Goal: Participate in discussion: Engage in conversation with other users on a specific topic

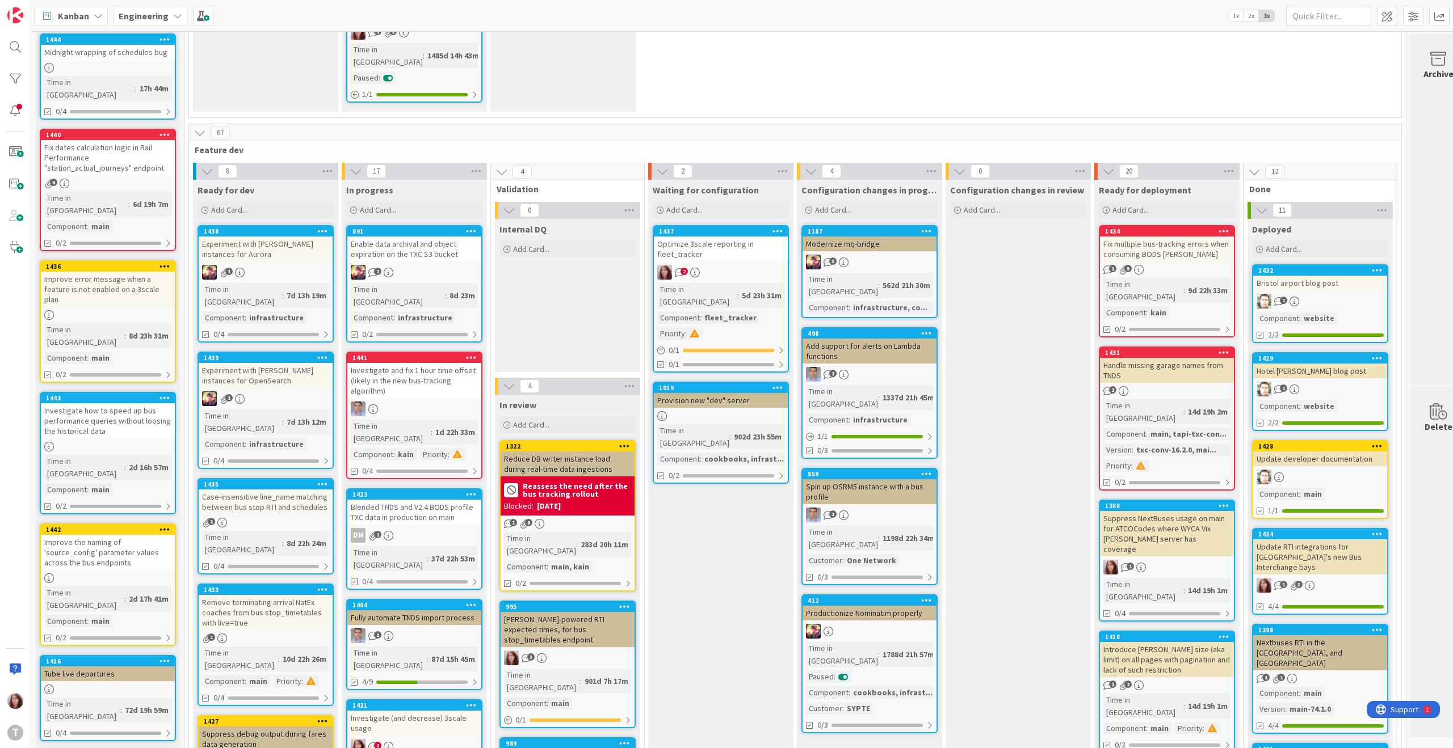
scroll to position [276, 0]
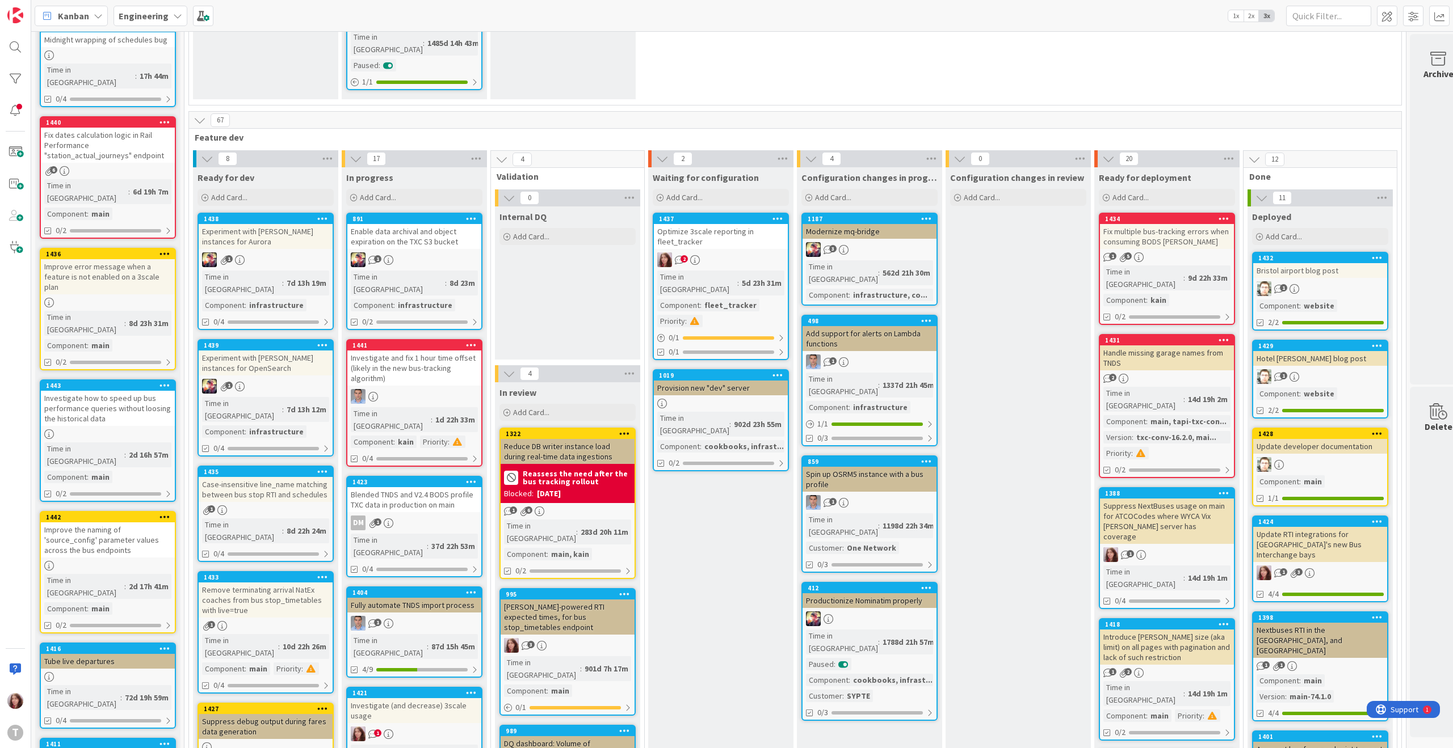
click at [401, 698] on div "Investigate (and decrease) 3scale usage" at bounding box center [414, 710] width 134 height 25
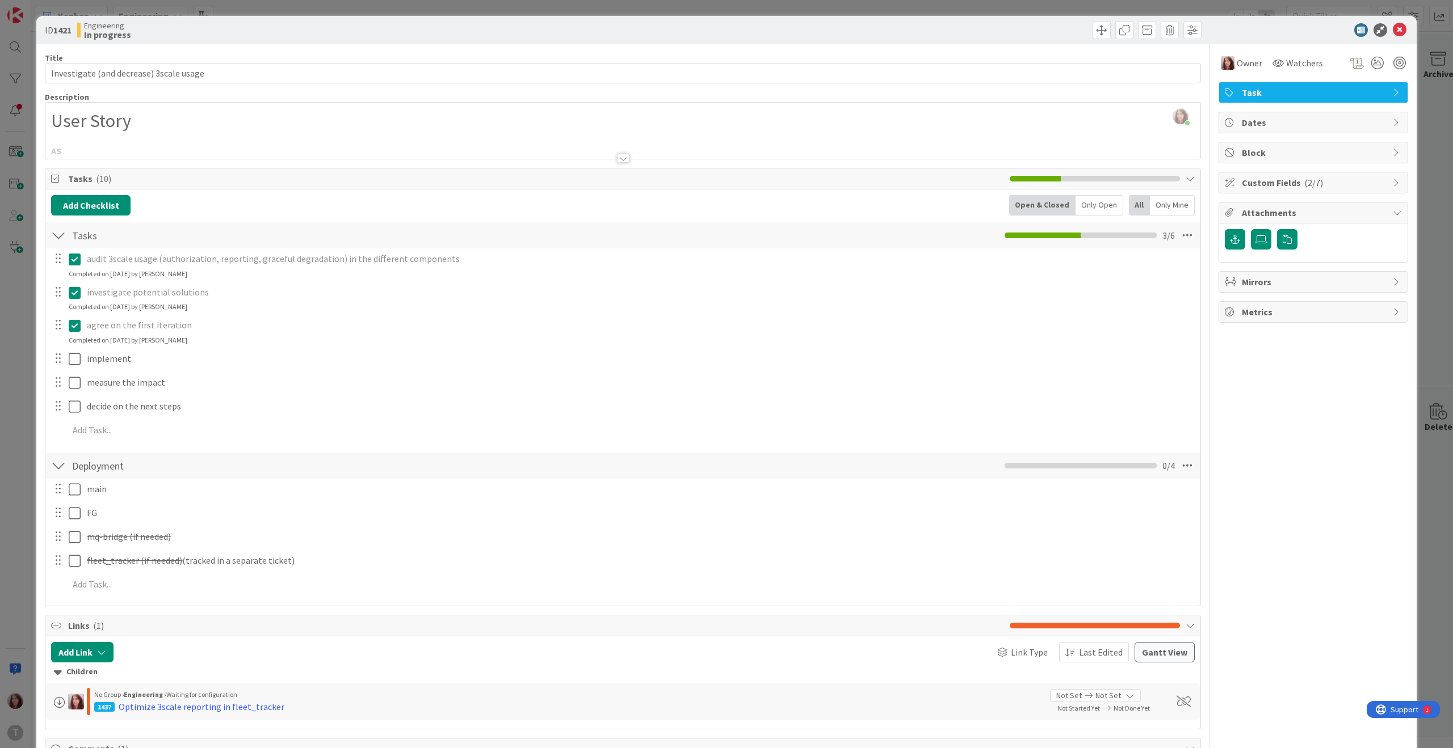
scroll to position [169, 0]
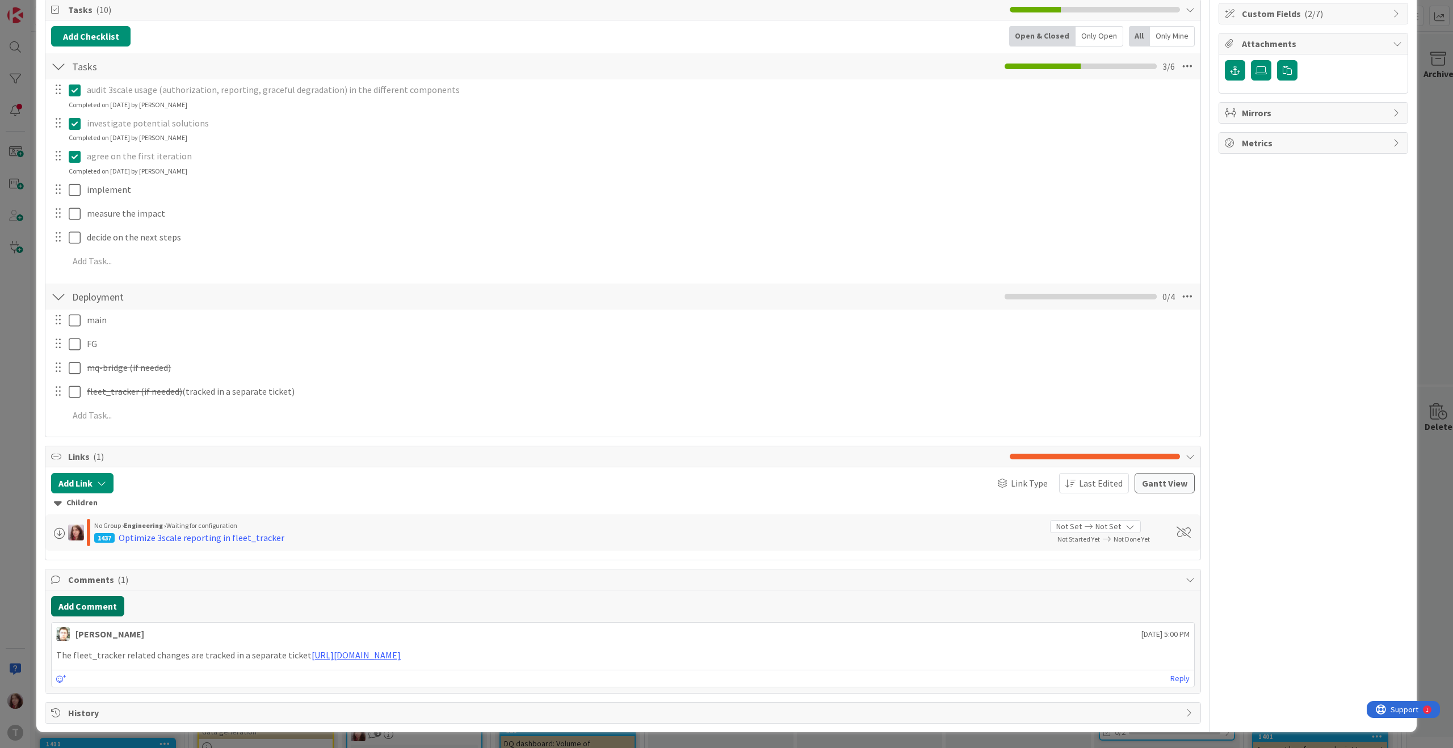
click at [97, 602] on button "Add Comment" at bounding box center [87, 606] width 73 height 20
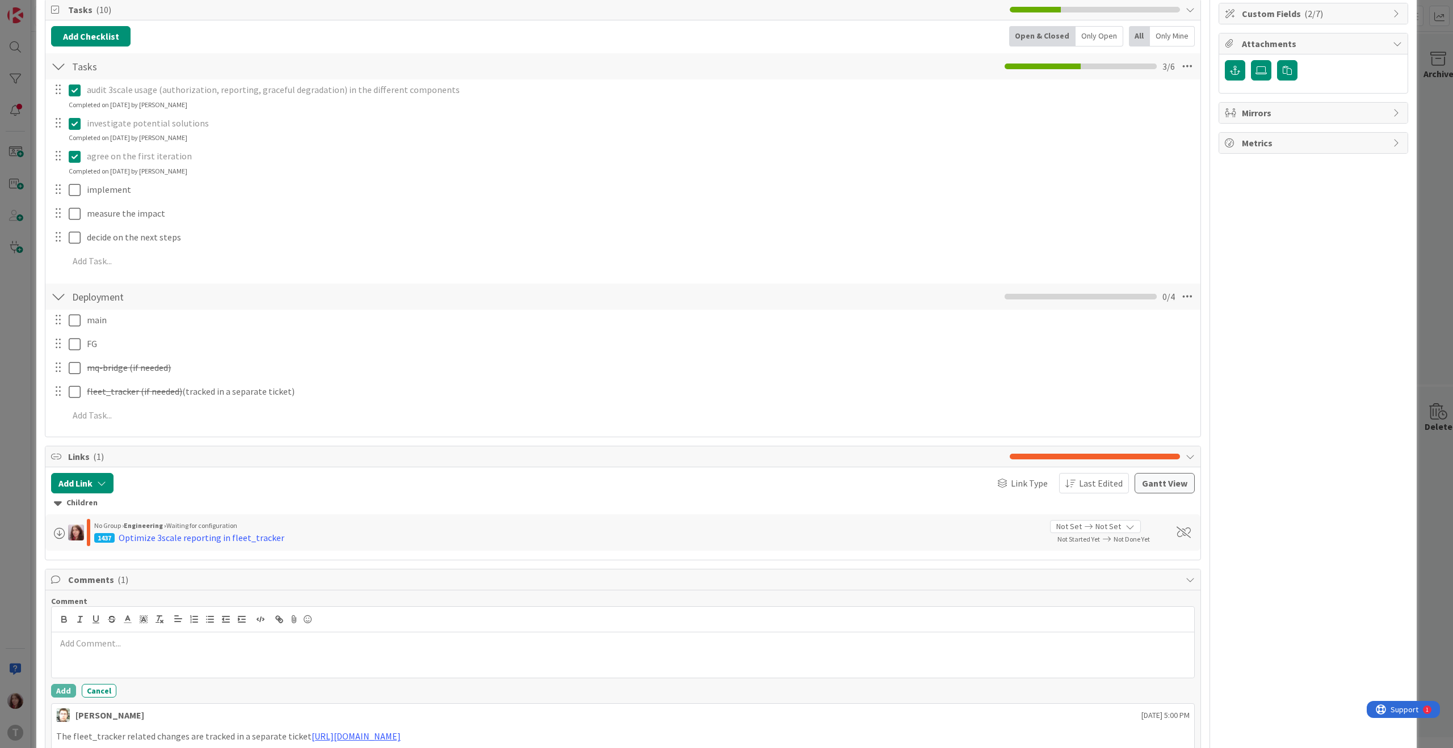
click at [107, 650] on div at bounding box center [623, 655] width 1142 height 45
click at [62, 691] on button "Add" at bounding box center [63, 691] width 25 height 14
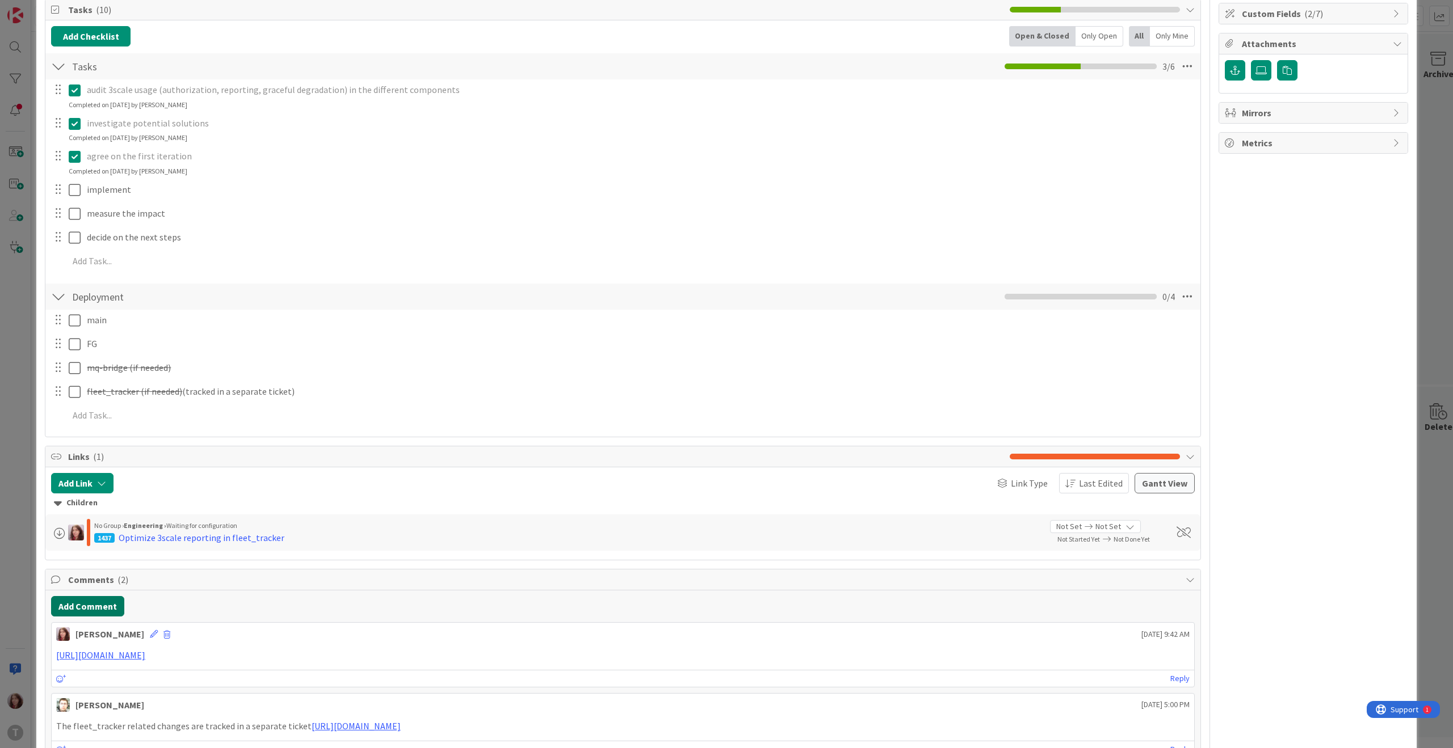
click at [87, 608] on button "Add Comment" at bounding box center [87, 606] width 73 height 20
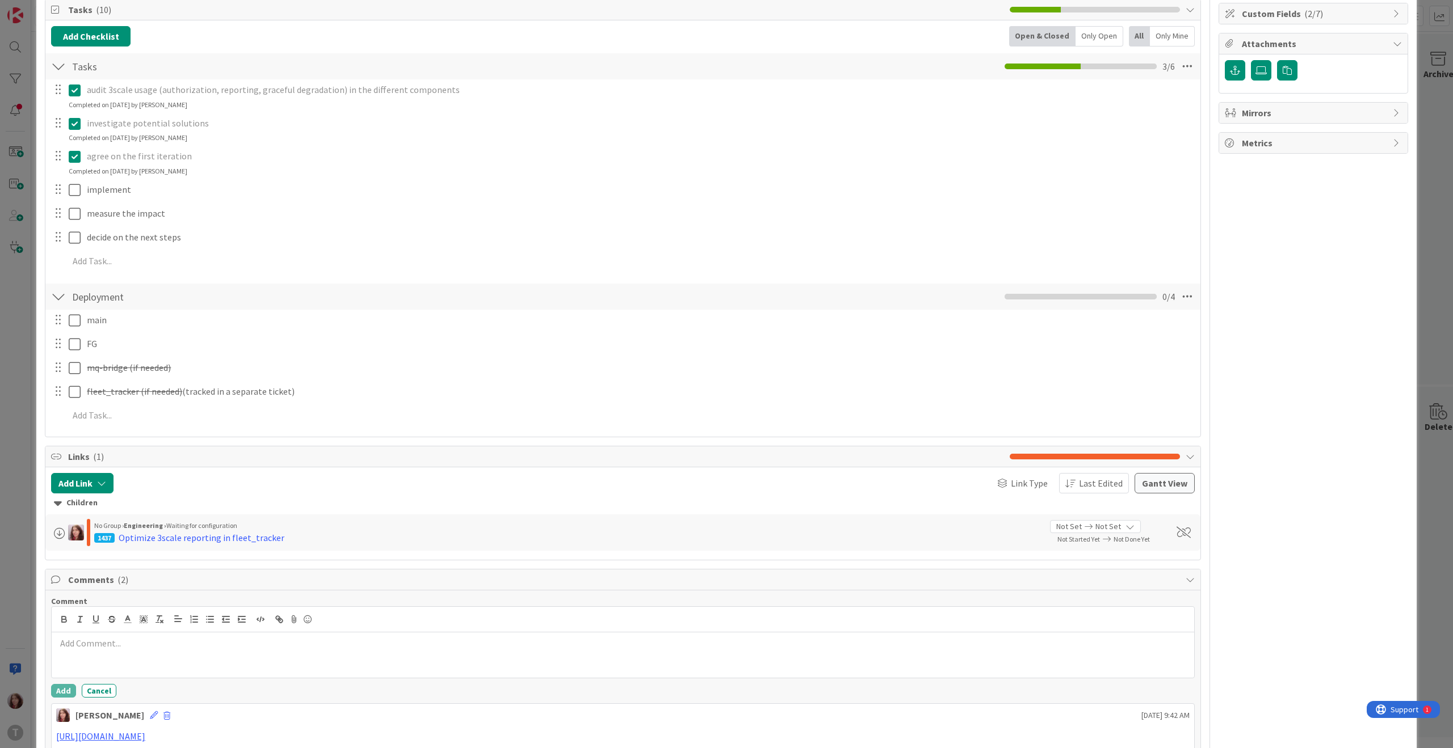
scroll to position [321, 0]
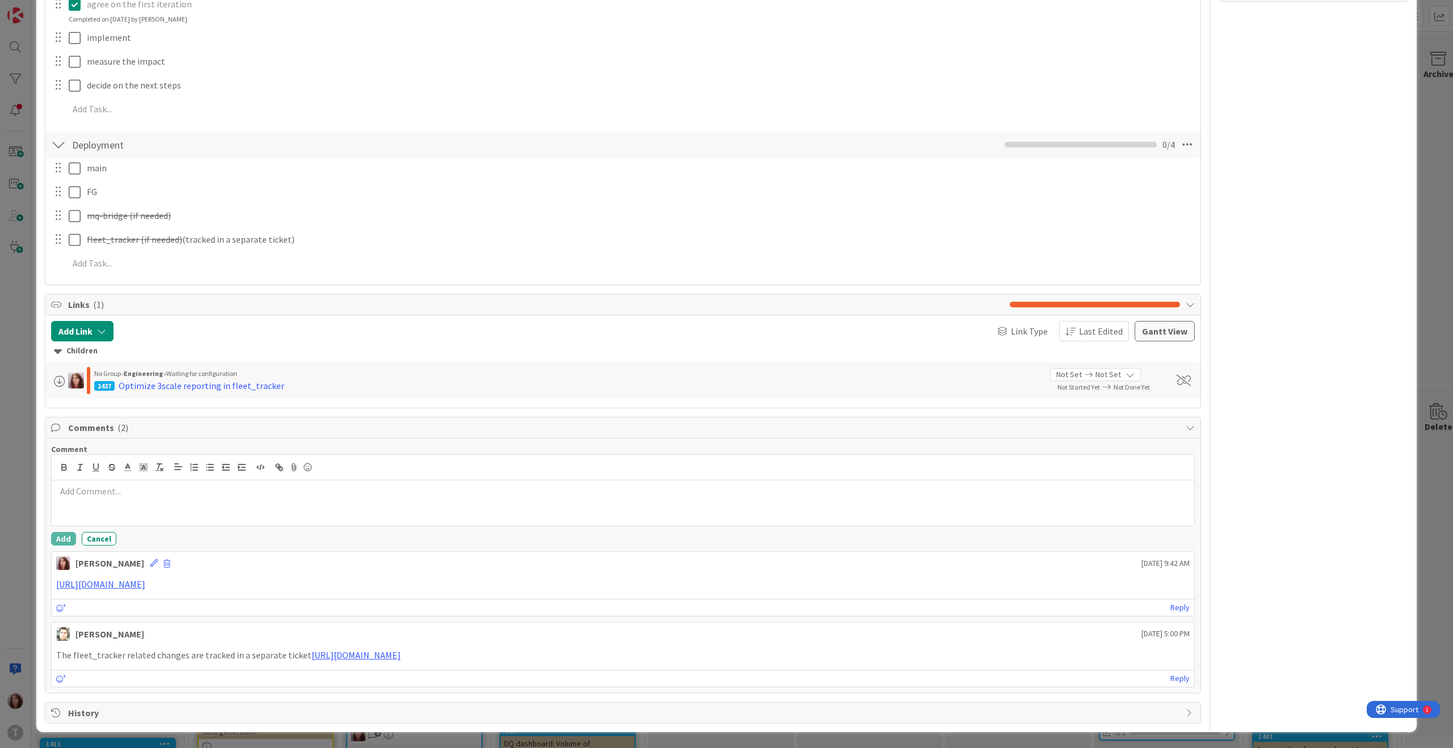
click at [88, 495] on p at bounding box center [622, 491] width 1133 height 13
click at [65, 539] on button "Add" at bounding box center [63, 539] width 25 height 14
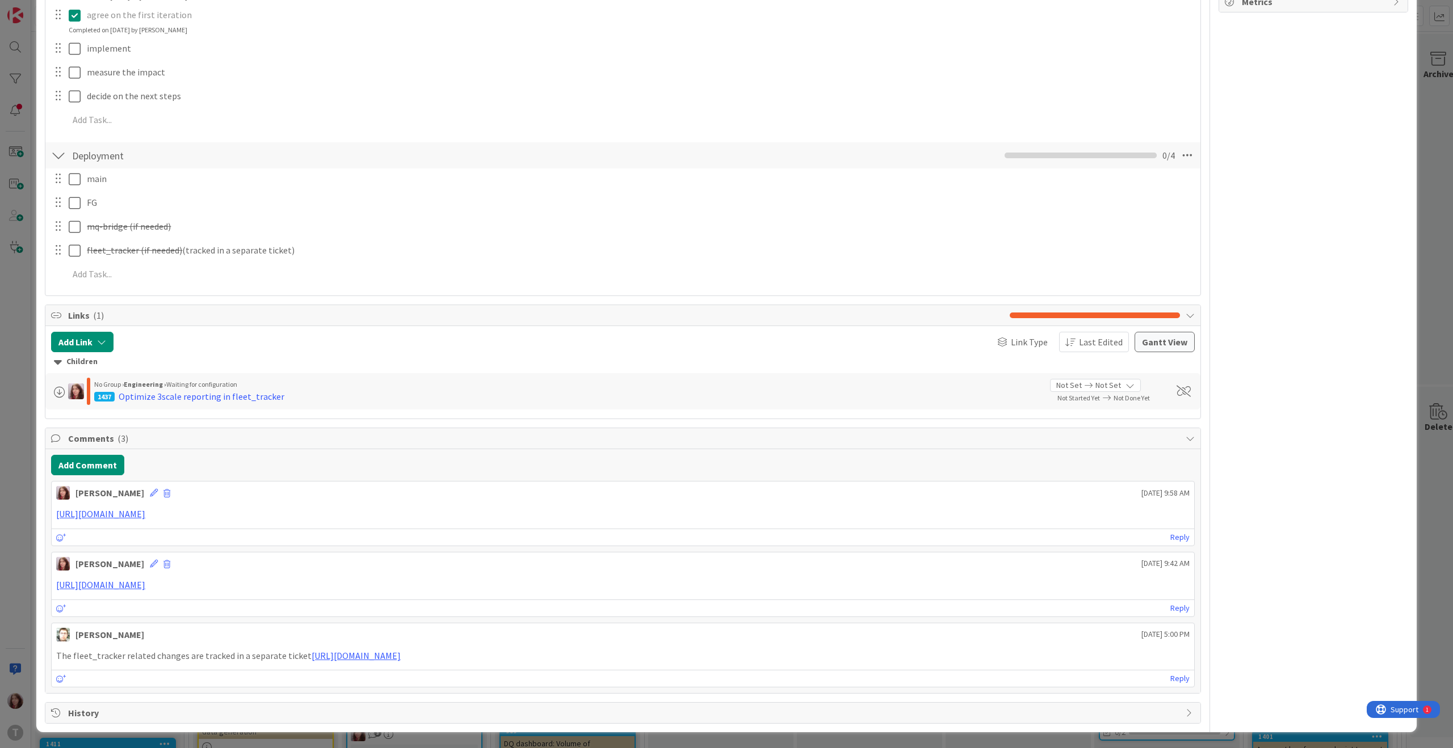
scroll to position [0, 0]
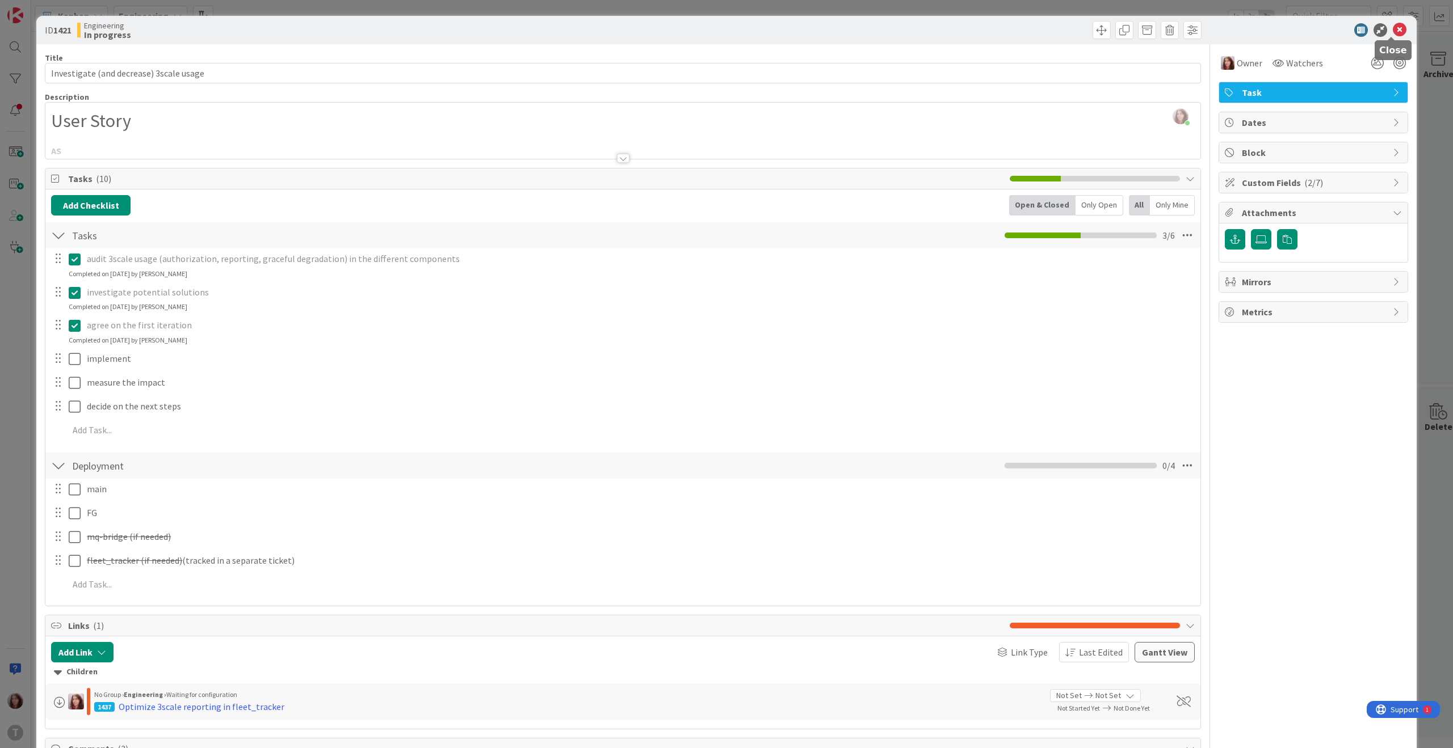
click at [1392, 31] on icon at bounding box center [1399, 30] width 14 height 14
